Goal: Task Accomplishment & Management: Complete application form

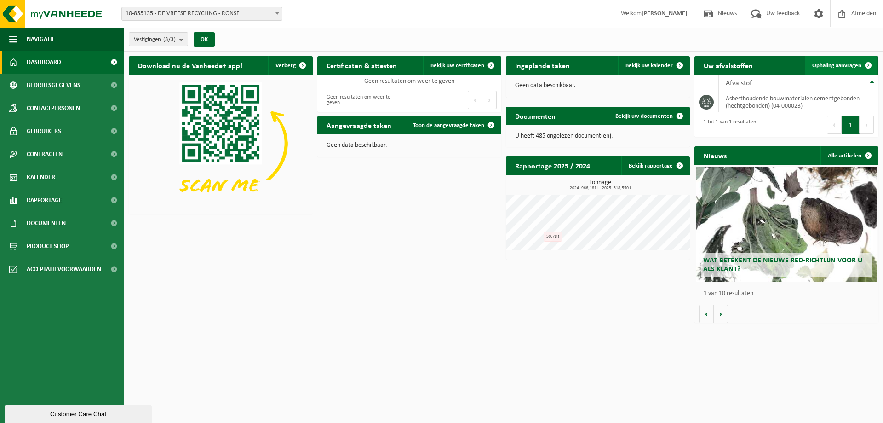
click at [843, 65] on span "Ophaling aanvragen" at bounding box center [836, 66] width 49 height 6
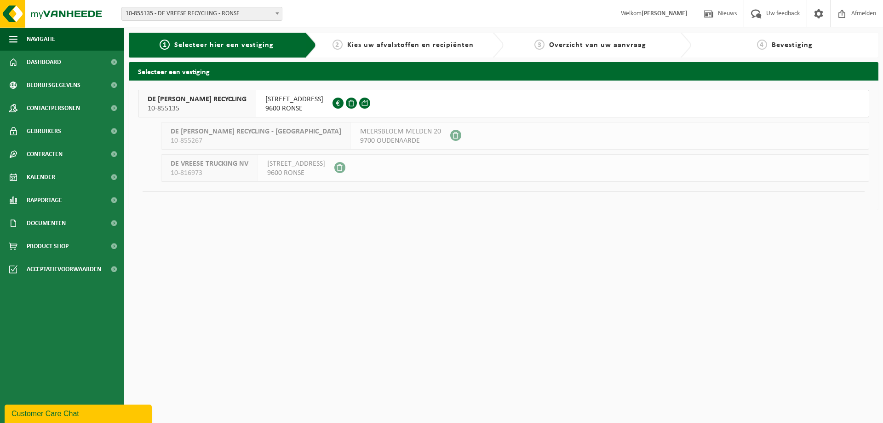
click at [283, 100] on span "[STREET_ADDRESS]" at bounding box center [294, 99] width 58 height 9
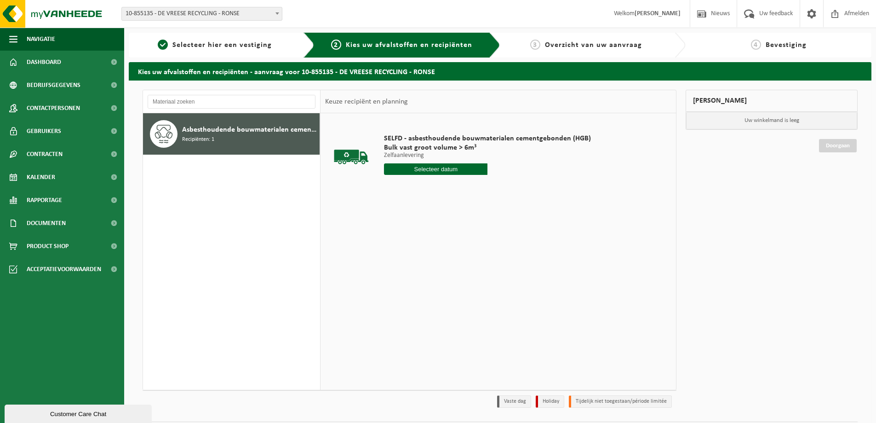
click at [435, 169] on input "text" at bounding box center [435, 168] width 103 height 11
click at [397, 267] on div "22" at bounding box center [392, 265] width 16 height 15
type input "Van [DATE]"
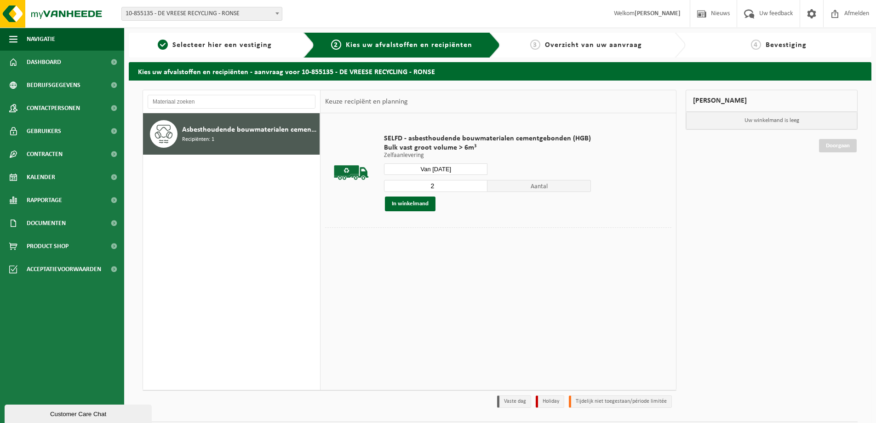
click at [479, 183] on input "2" at bounding box center [435, 186] width 103 height 12
click at [479, 183] on input "3" at bounding box center [435, 186] width 103 height 12
click at [479, 183] on input "4" at bounding box center [435, 186] width 103 height 12
click at [479, 183] on input "5" at bounding box center [435, 186] width 103 height 12
type input "6"
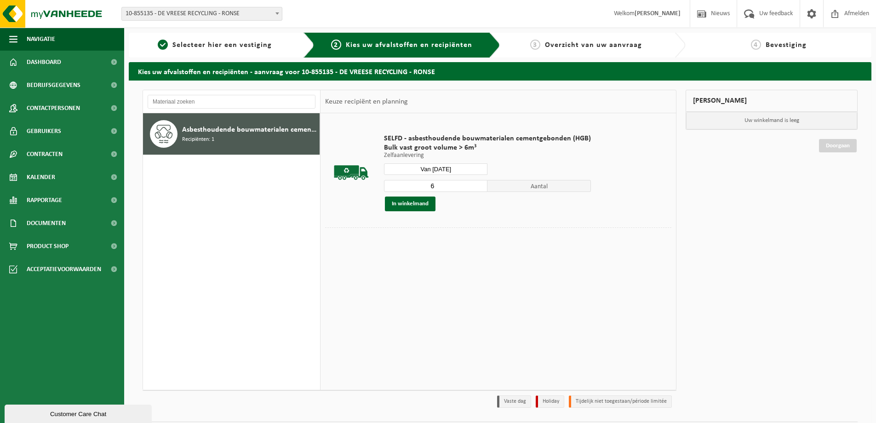
click at [479, 183] on input "6" at bounding box center [435, 186] width 103 height 12
click at [421, 201] on button "In winkelmand" at bounding box center [410, 203] width 51 height 15
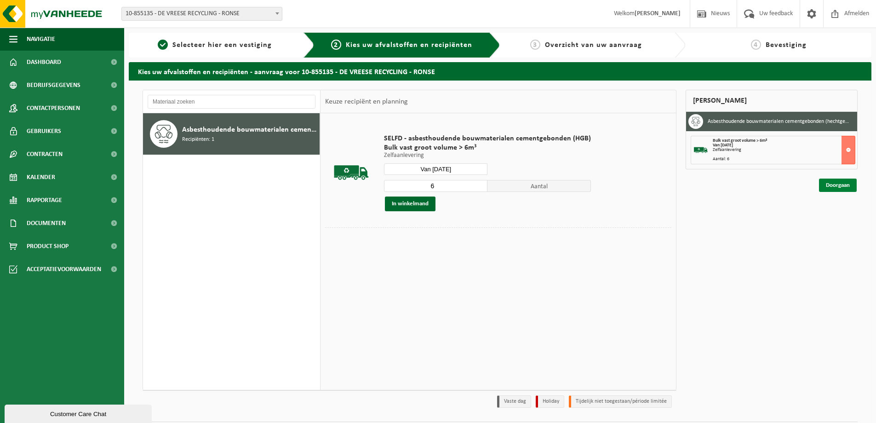
click at [835, 180] on link "Doorgaan" at bounding box center [838, 184] width 38 height 13
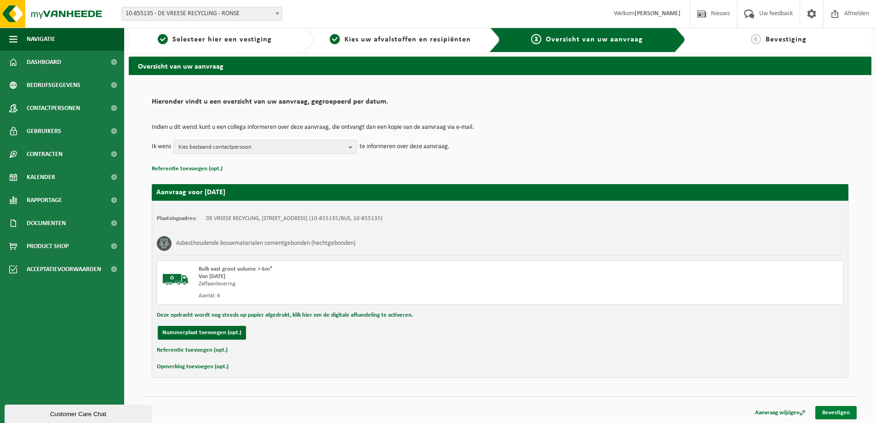
scroll to position [7, 0]
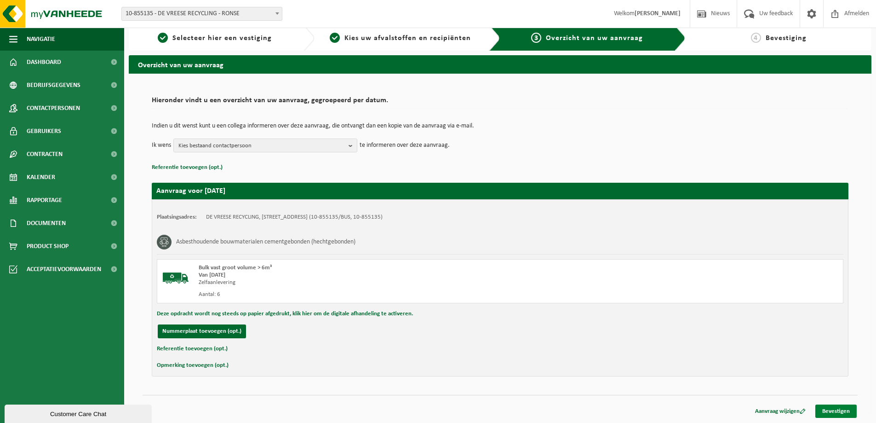
click at [829, 406] on link "Bevestigen" at bounding box center [835, 410] width 41 height 13
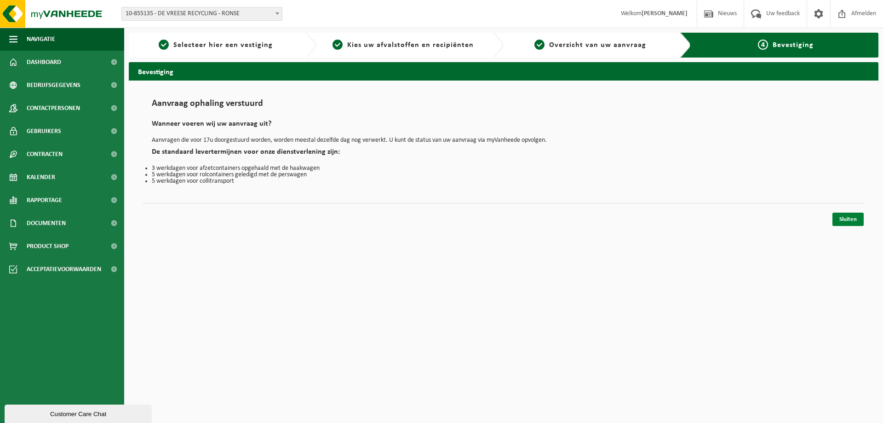
click at [843, 221] on link "Sluiten" at bounding box center [847, 218] width 31 height 13
